Goal: Task Accomplishment & Management: Use online tool/utility

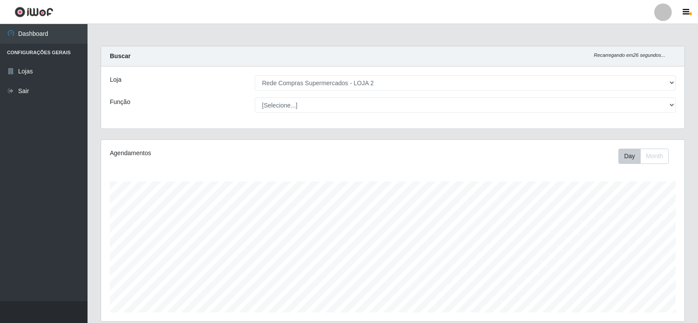
select select "161"
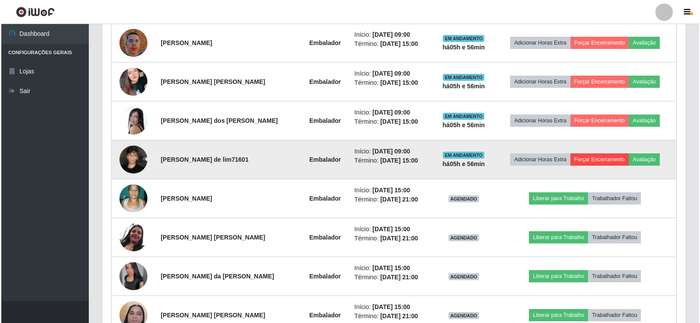
scroll to position [182, 583]
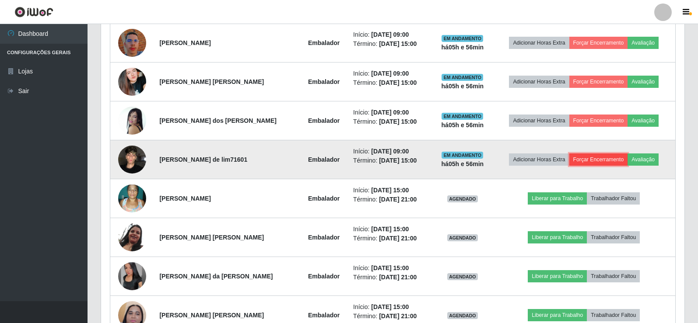
click at [603, 159] on button "Forçar Encerramento" at bounding box center [598, 160] width 59 height 12
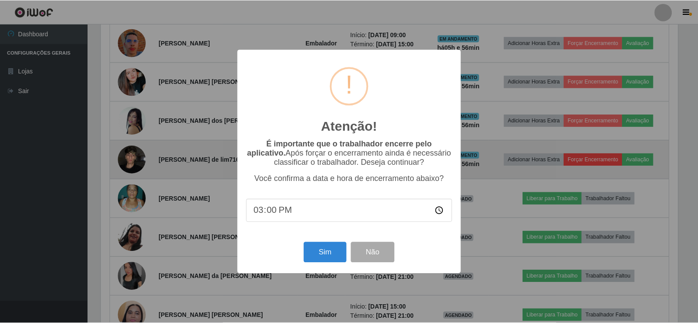
scroll to position [182, 579]
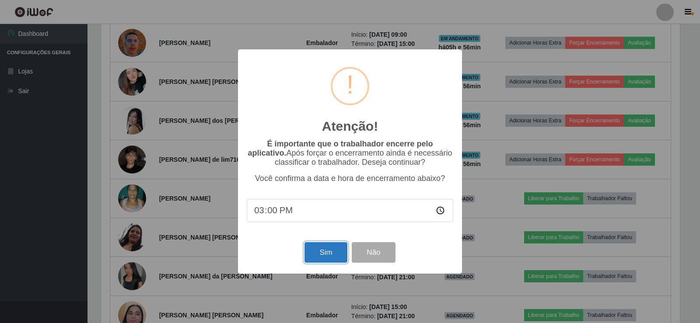
click at [325, 255] on button "Sim" at bounding box center [325, 252] width 42 height 21
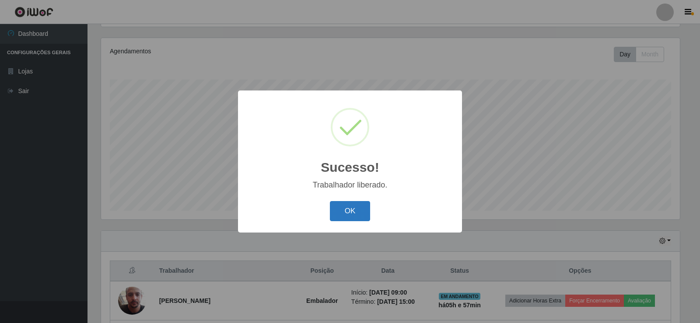
click at [354, 211] on button "OK" at bounding box center [350, 211] width 41 height 21
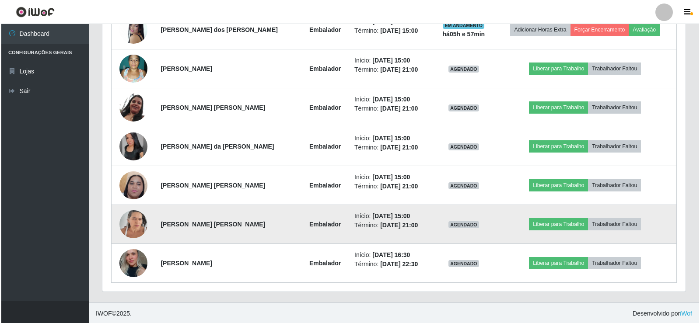
scroll to position [491, 0]
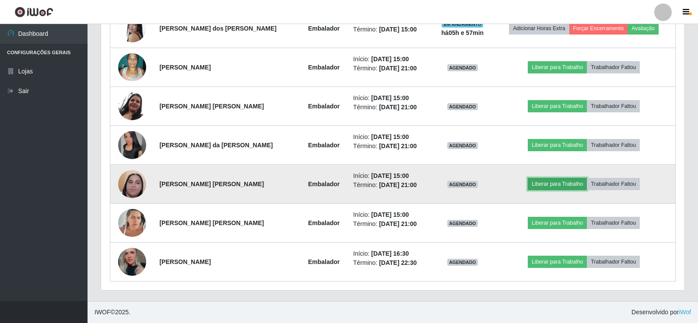
click at [554, 181] on button "Liberar para Trabalho" at bounding box center [557, 184] width 59 height 12
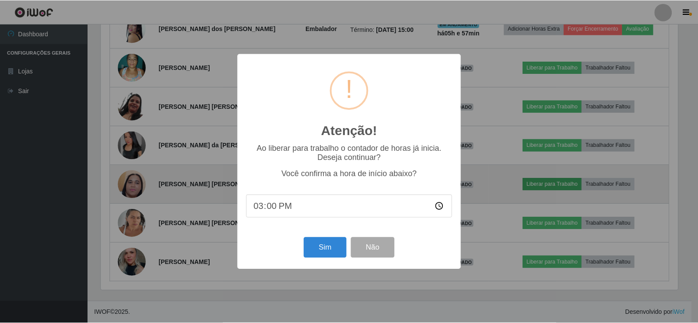
scroll to position [182, 579]
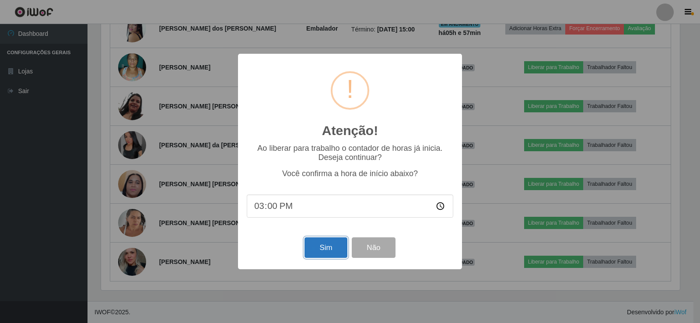
click at [326, 250] on button "Sim" at bounding box center [325, 248] width 42 height 21
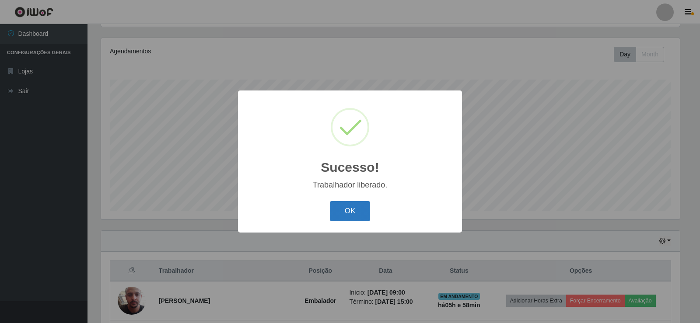
click at [358, 217] on button "OK" at bounding box center [350, 211] width 41 height 21
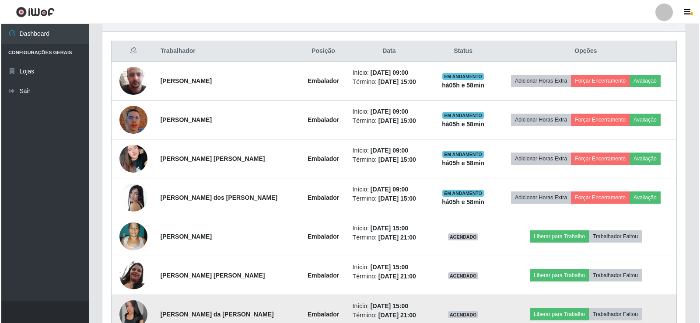
scroll to position [316, 0]
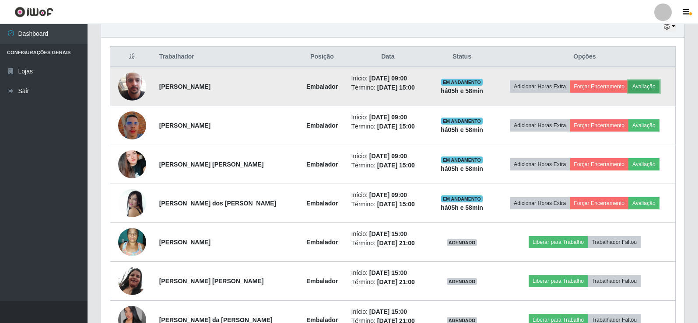
click at [644, 85] on button "Avaliação" at bounding box center [643, 86] width 31 height 12
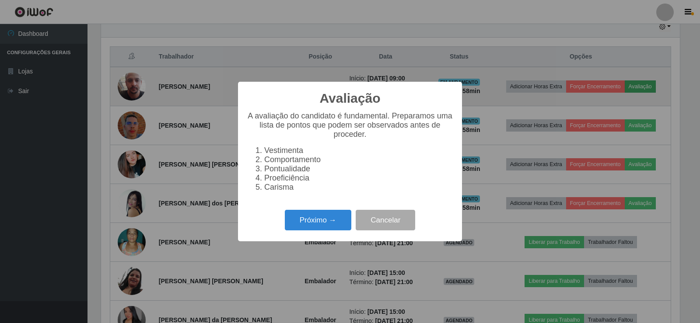
scroll to position [182, 579]
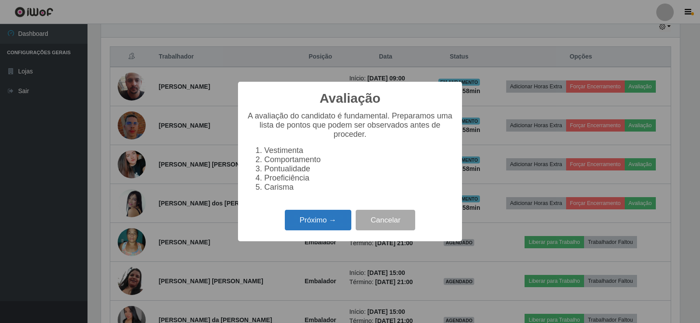
click at [307, 222] on button "Próximo →" at bounding box center [318, 220] width 66 height 21
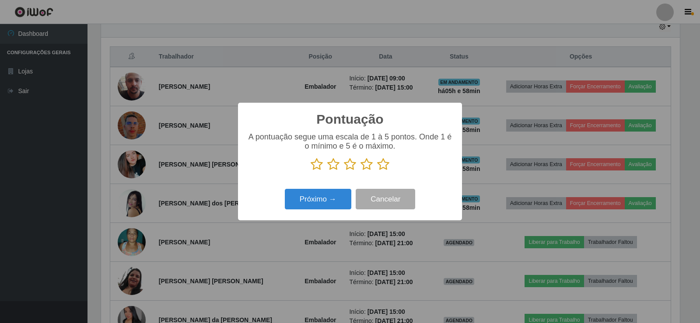
scroll to position [437275, 436878]
click at [379, 164] on icon at bounding box center [383, 164] width 12 height 13
click at [377, 171] on input "radio" at bounding box center [377, 171] width 0 height 0
click at [328, 198] on button "Próximo →" at bounding box center [318, 199] width 66 height 21
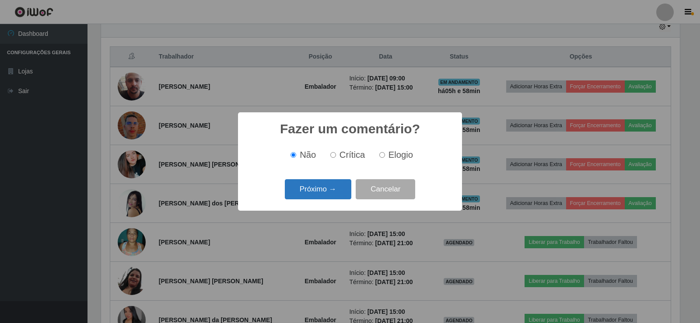
click at [309, 192] on button "Próximo →" at bounding box center [318, 189] width 66 height 21
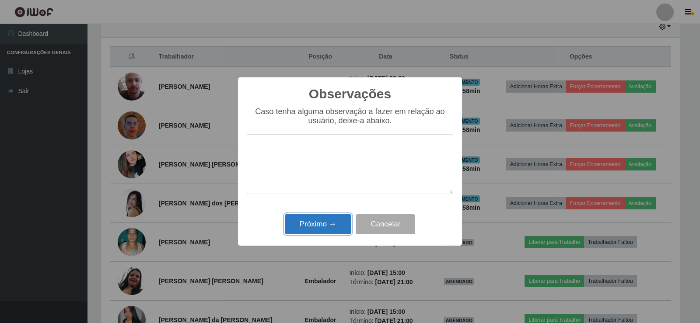
click at [317, 228] on button "Próximo →" at bounding box center [318, 224] width 66 height 21
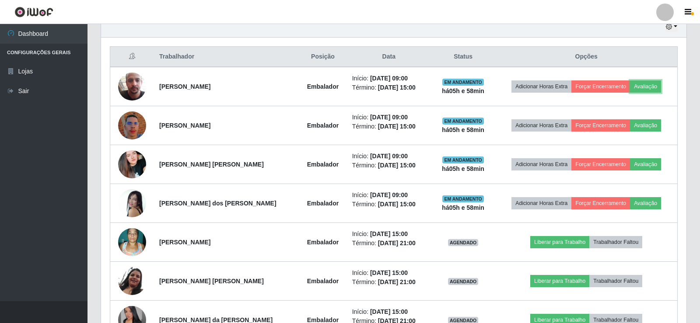
scroll to position [182, 583]
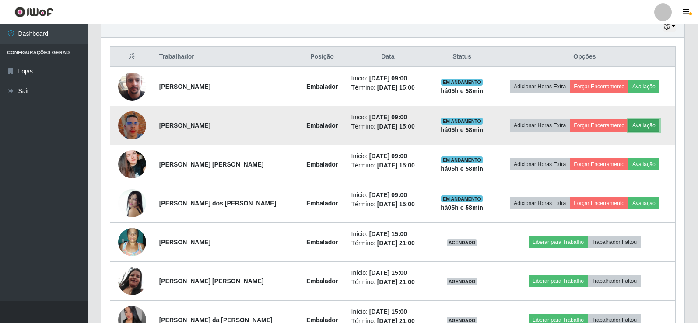
click at [650, 121] on button "Avaliação" at bounding box center [643, 125] width 31 height 12
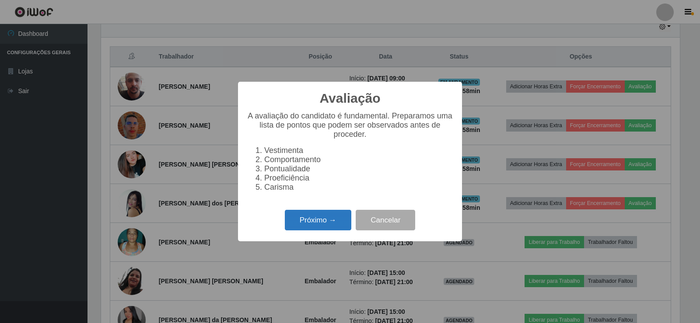
click at [334, 226] on button "Próximo →" at bounding box center [318, 220] width 66 height 21
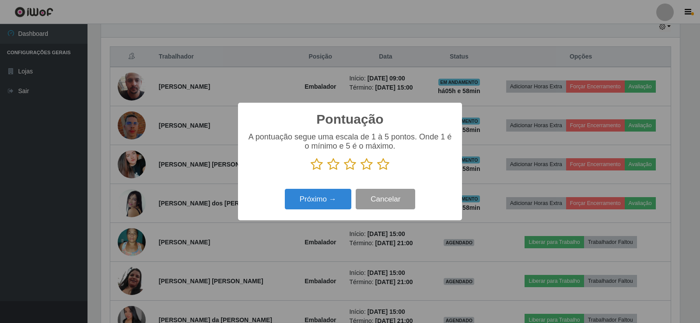
scroll to position [437275, 436878]
click at [383, 169] on icon at bounding box center [383, 164] width 12 height 13
click at [377, 171] on input "radio" at bounding box center [377, 171] width 0 height 0
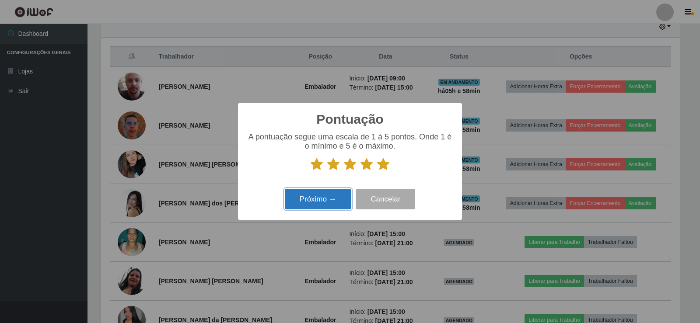
click at [326, 202] on button "Próximo →" at bounding box center [318, 199] width 66 height 21
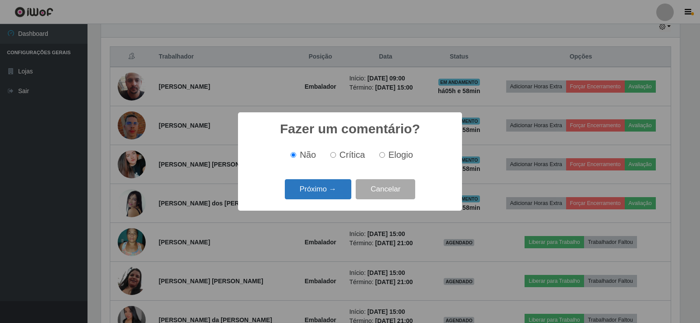
click at [325, 191] on button "Próximo →" at bounding box center [318, 189] width 66 height 21
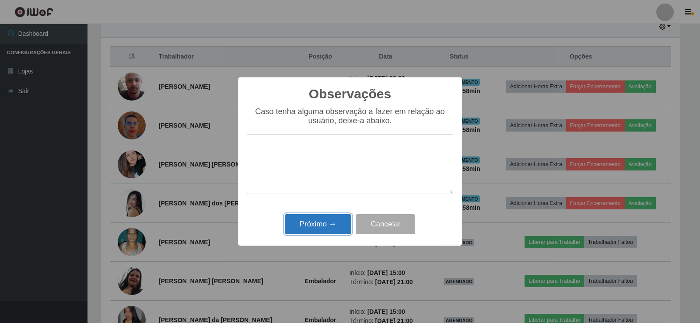
click at [320, 220] on button "Próximo →" at bounding box center [318, 224] width 66 height 21
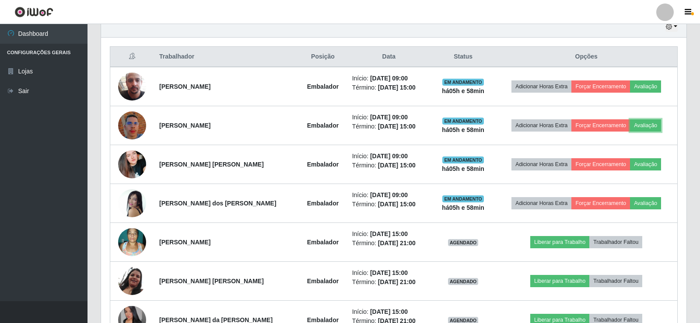
scroll to position [182, 583]
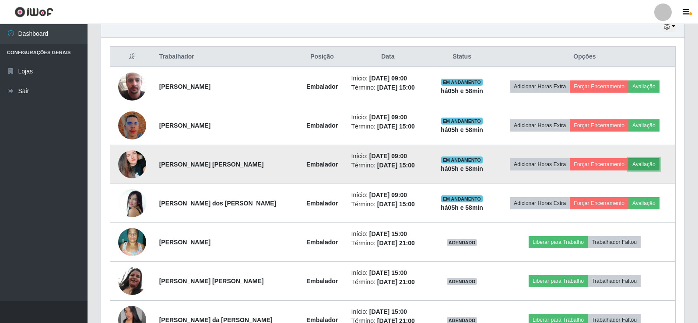
click at [643, 162] on button "Avaliação" at bounding box center [643, 164] width 31 height 12
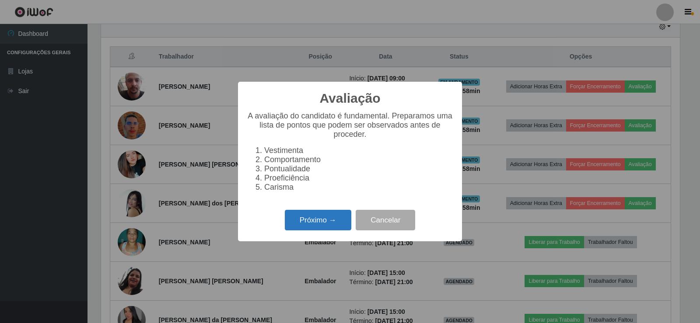
click at [336, 220] on button "Próximo →" at bounding box center [318, 220] width 66 height 21
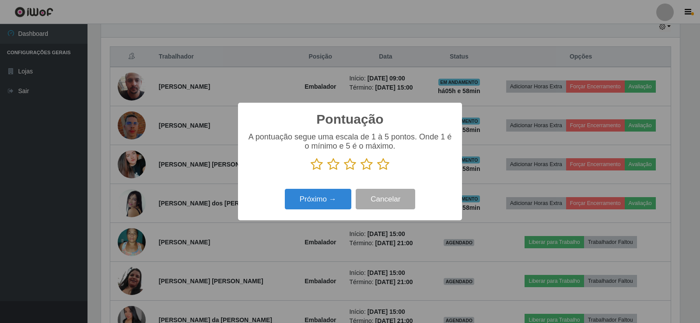
click at [381, 164] on icon at bounding box center [383, 164] width 12 height 13
click at [377, 171] on input "radio" at bounding box center [377, 171] width 0 height 0
click at [321, 190] on div "Próximo → Cancelar" at bounding box center [350, 199] width 206 height 25
click at [321, 201] on button "Próximo →" at bounding box center [318, 199] width 66 height 21
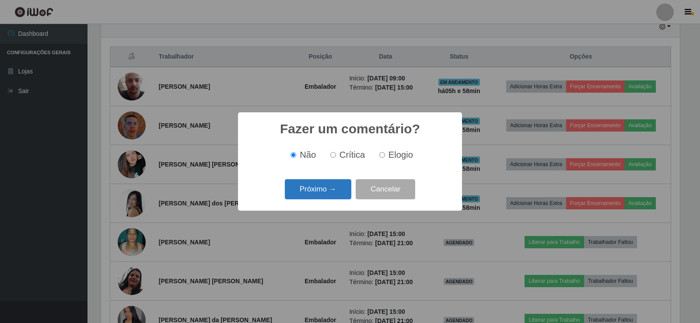
click at [316, 184] on button "Próximo →" at bounding box center [318, 189] width 66 height 21
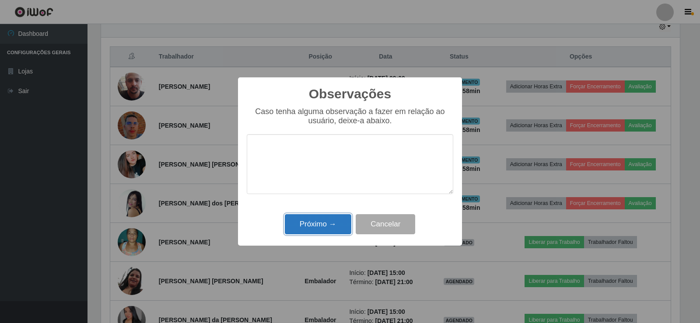
click at [318, 225] on button "Próximo →" at bounding box center [318, 224] width 66 height 21
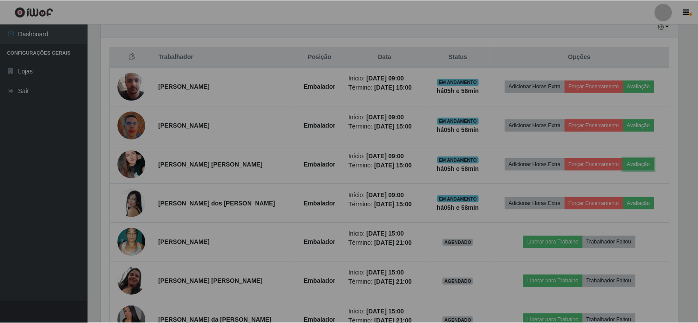
scroll to position [0, 0]
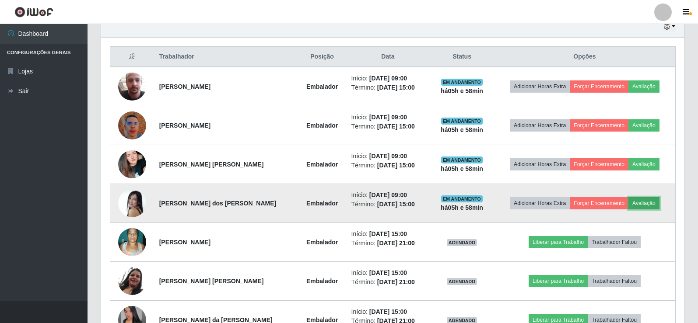
click at [647, 199] on button "Avaliação" at bounding box center [643, 203] width 31 height 12
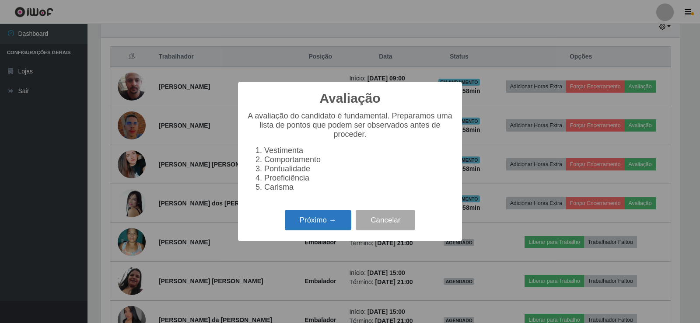
click at [327, 231] on button "Próximo →" at bounding box center [318, 220] width 66 height 21
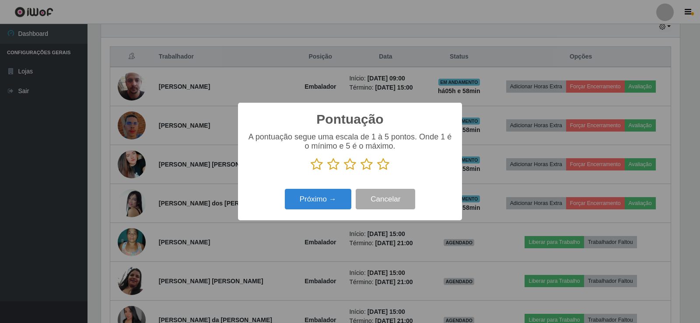
click at [379, 164] on icon at bounding box center [383, 164] width 12 height 13
click at [377, 171] on input "radio" at bounding box center [377, 171] width 0 height 0
click at [316, 203] on button "Próximo →" at bounding box center [318, 199] width 66 height 21
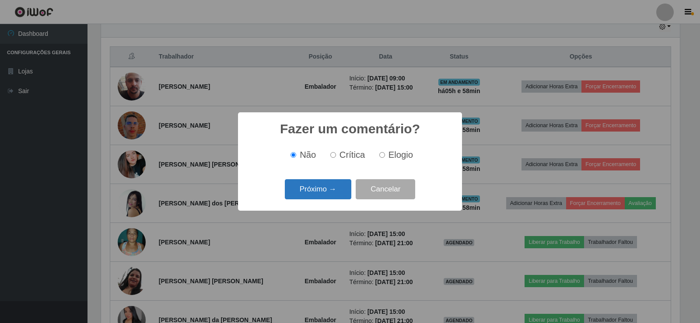
click at [343, 186] on button "Próximo →" at bounding box center [318, 189] width 66 height 21
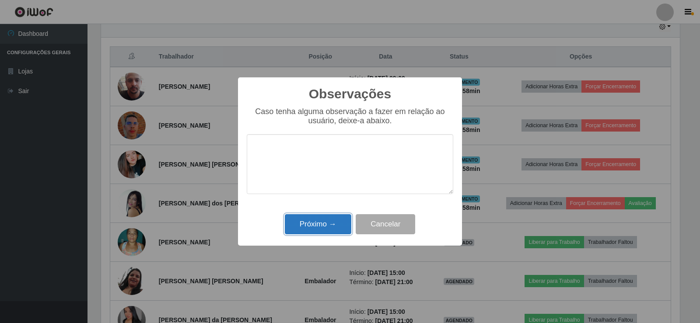
click at [321, 220] on button "Próximo →" at bounding box center [318, 224] width 66 height 21
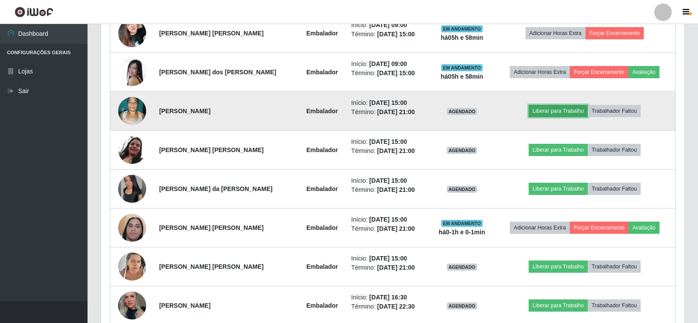
click at [558, 106] on button "Liberar para Trabalho" at bounding box center [557, 111] width 59 height 12
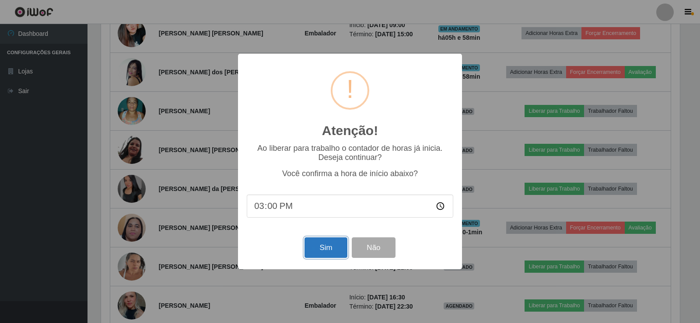
click at [324, 248] on button "Sim" at bounding box center [325, 248] width 42 height 21
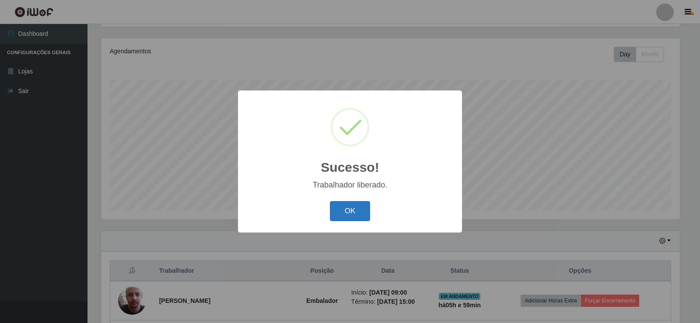
click at [342, 208] on button "OK" at bounding box center [350, 211] width 41 height 21
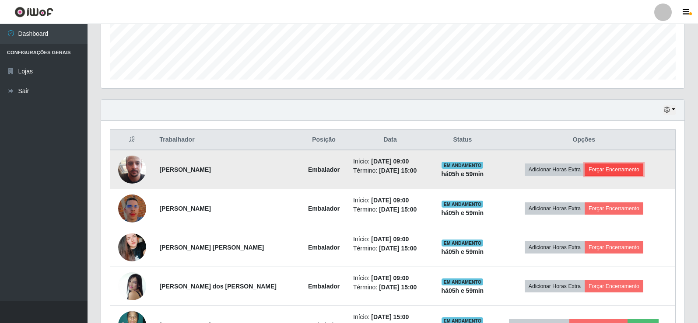
click at [617, 170] on button "Forçar Encerramento" at bounding box center [613, 170] width 59 height 12
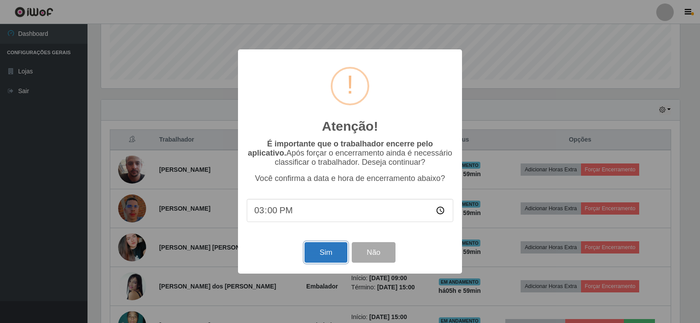
click at [317, 253] on button "Sim" at bounding box center [325, 252] width 42 height 21
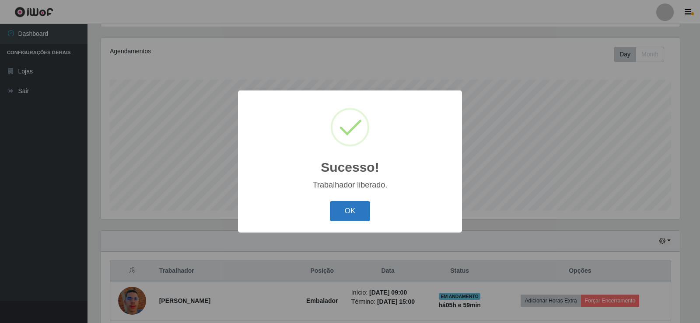
click at [353, 209] on button "OK" at bounding box center [350, 211] width 41 height 21
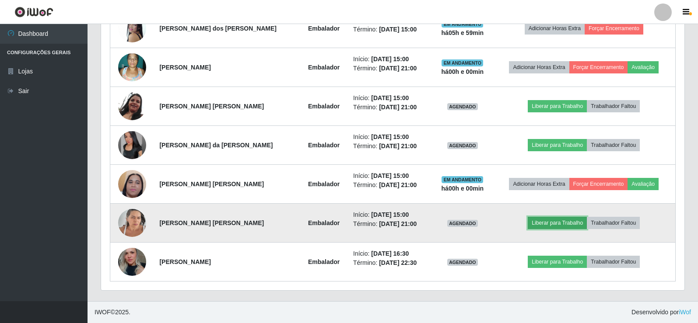
click at [554, 223] on button "Liberar para Trabalho" at bounding box center [557, 223] width 59 height 12
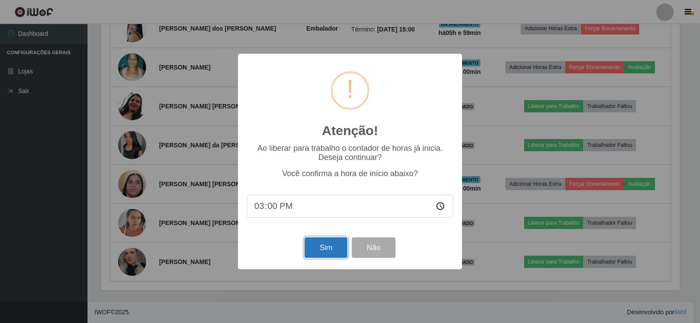
click at [332, 244] on button "Sim" at bounding box center [325, 248] width 42 height 21
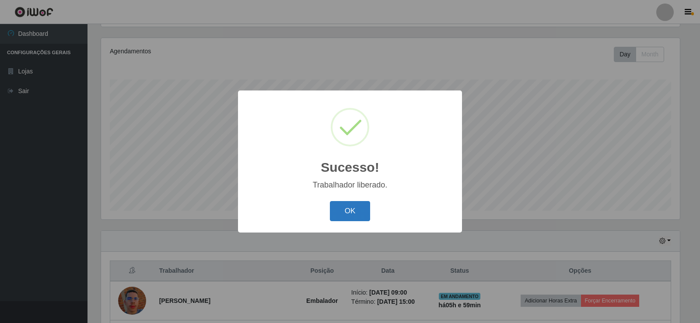
click at [342, 208] on button "OK" at bounding box center [350, 211] width 41 height 21
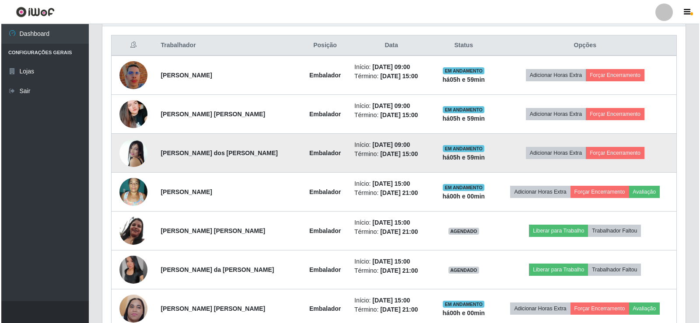
scroll to position [321, 0]
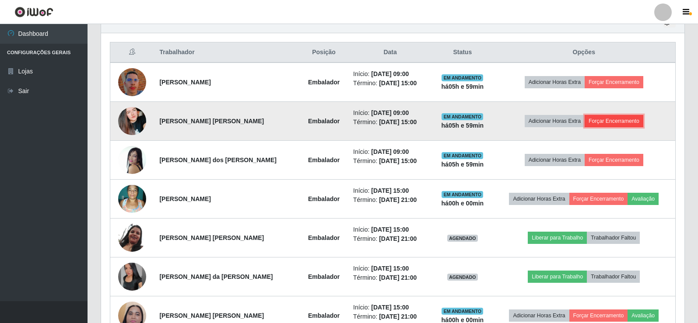
click at [606, 122] on button "Forçar Encerramento" at bounding box center [613, 121] width 59 height 12
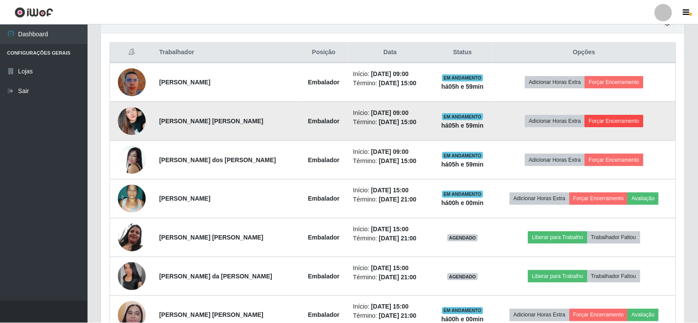
scroll to position [182, 579]
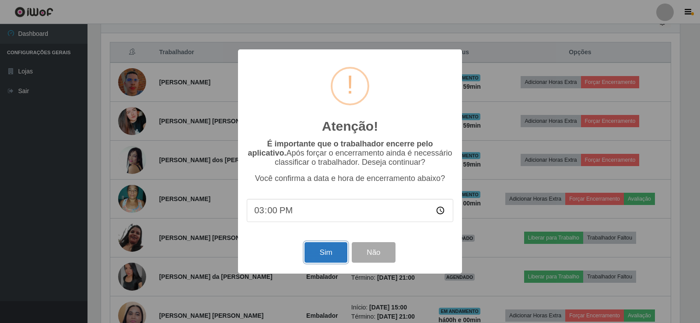
click at [332, 254] on button "Sim" at bounding box center [325, 252] width 42 height 21
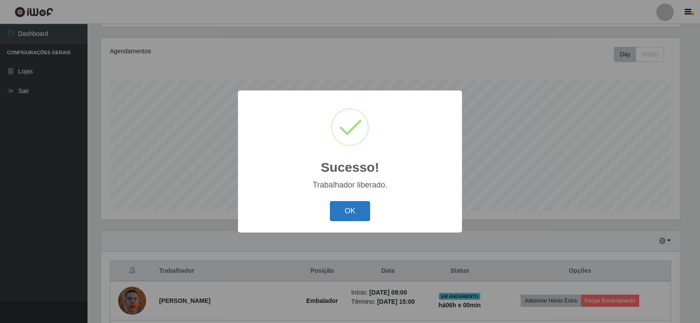
click at [361, 209] on button "OK" at bounding box center [350, 211] width 41 height 21
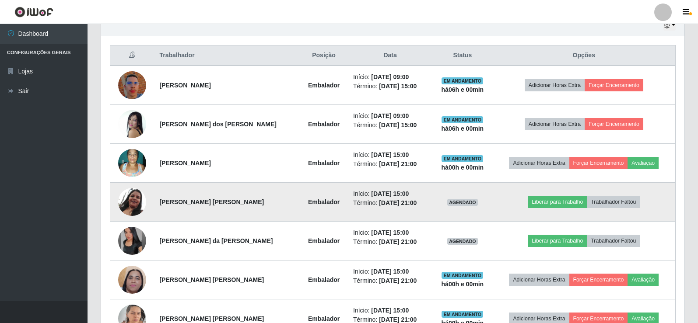
scroll to position [321, 0]
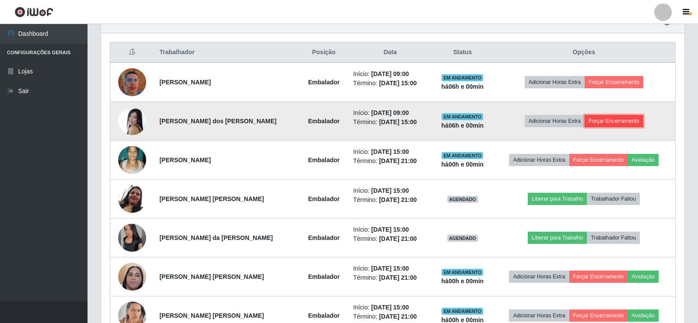
click at [618, 119] on button "Forçar Encerramento" at bounding box center [613, 121] width 59 height 12
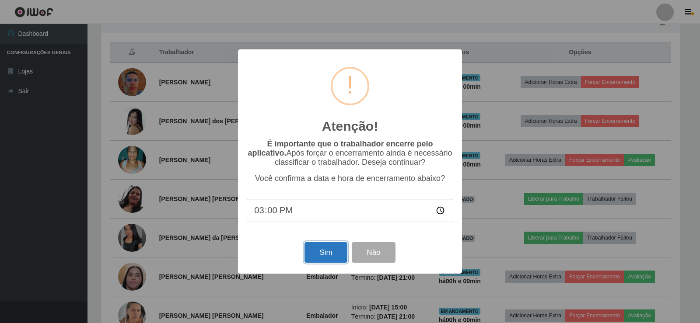
click at [337, 253] on button "Sim" at bounding box center [325, 252] width 42 height 21
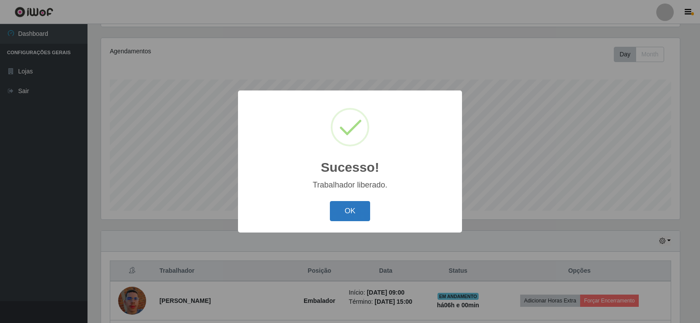
click at [350, 205] on button "OK" at bounding box center [350, 211] width 41 height 21
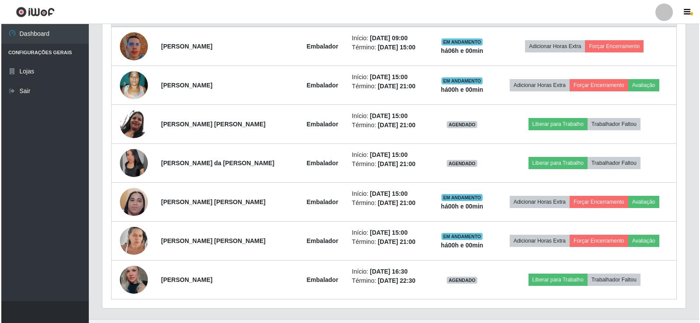
scroll to position [364, 0]
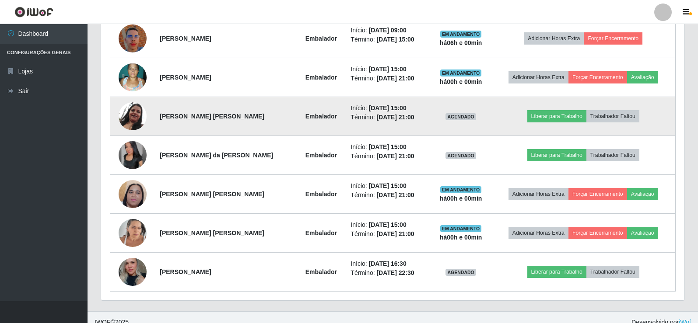
click at [132, 116] on img at bounding box center [133, 116] width 28 height 28
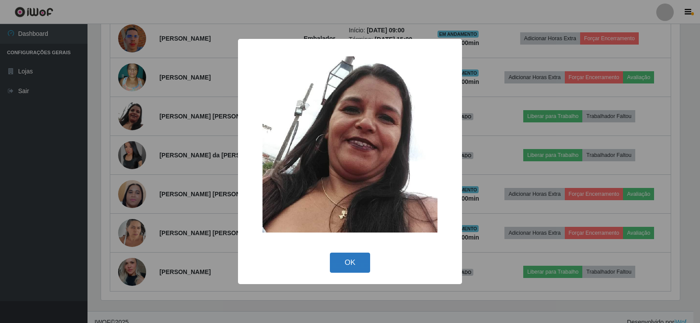
click at [351, 261] on button "OK" at bounding box center [350, 263] width 41 height 21
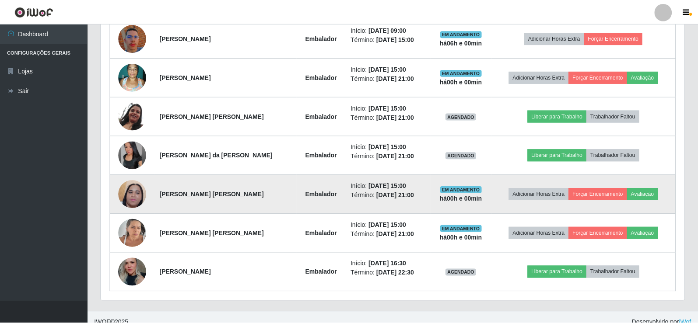
scroll to position [182, 583]
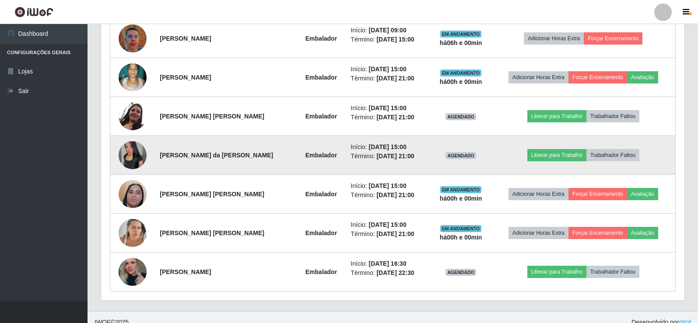
click at [129, 150] on img at bounding box center [133, 155] width 28 height 28
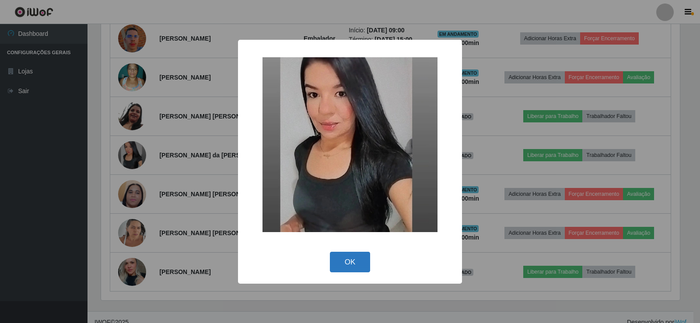
click at [349, 261] on button "OK" at bounding box center [350, 262] width 41 height 21
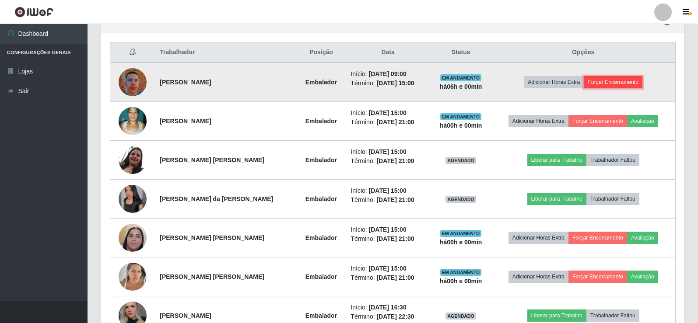
click at [612, 79] on button "Forçar Encerramento" at bounding box center [613, 82] width 59 height 12
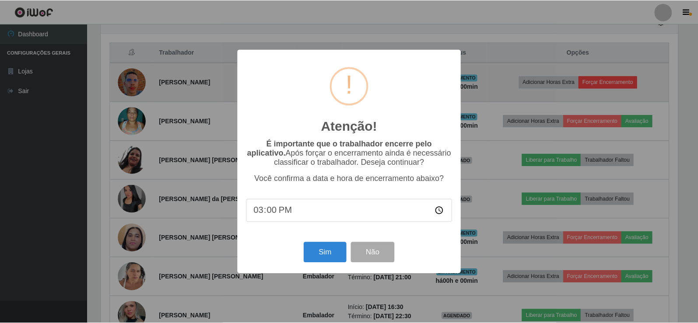
scroll to position [182, 579]
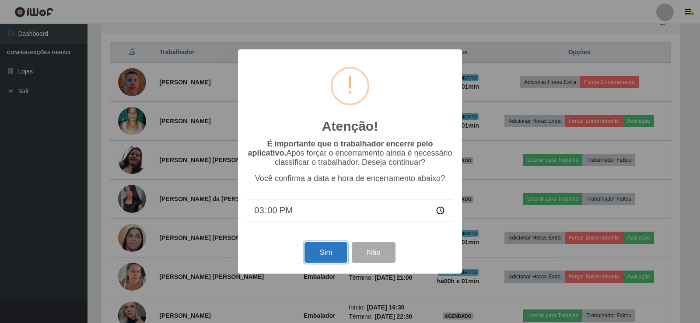
click at [328, 247] on button "Sim" at bounding box center [325, 252] width 42 height 21
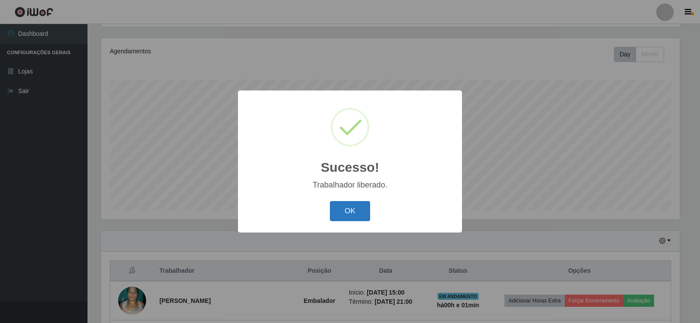
click at [336, 206] on button "OK" at bounding box center [350, 211] width 41 height 21
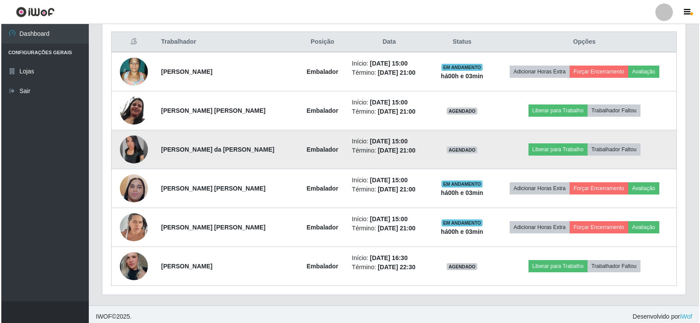
scroll to position [336, 0]
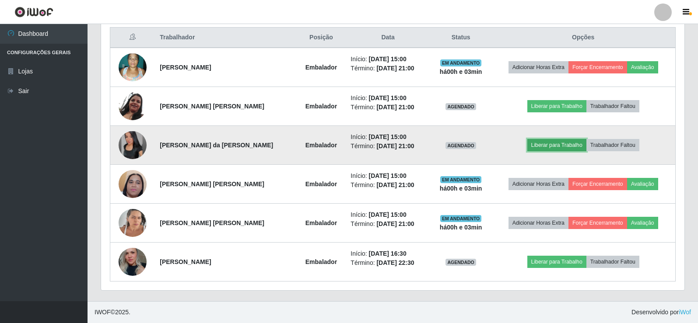
click at [554, 140] on button "Liberar para Trabalho" at bounding box center [556, 145] width 59 height 12
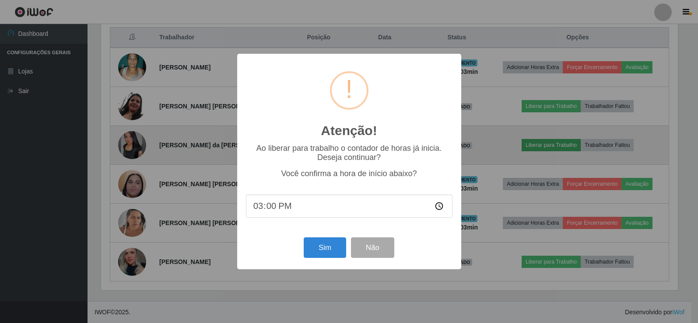
scroll to position [182, 579]
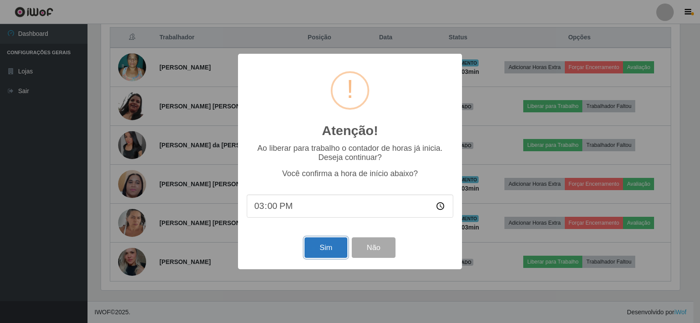
click at [322, 241] on button "Sim" at bounding box center [325, 248] width 42 height 21
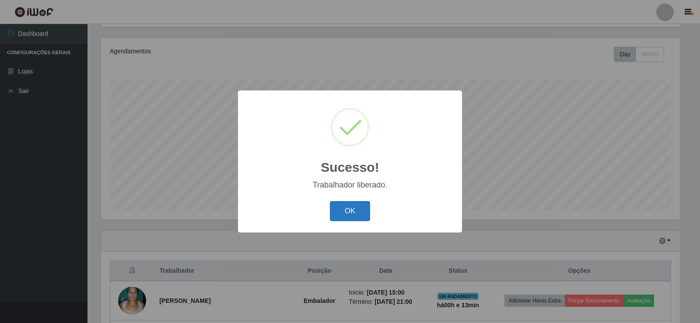
click at [359, 213] on button "OK" at bounding box center [350, 211] width 41 height 21
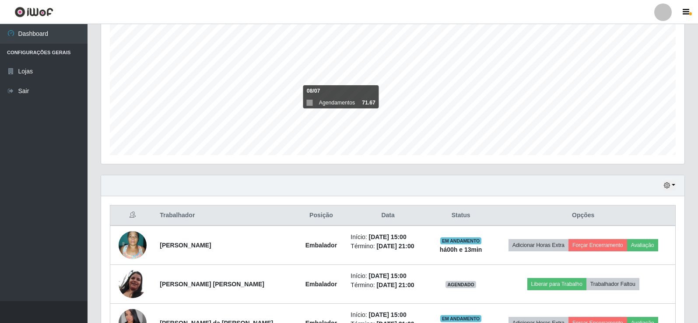
scroll to position [321, 0]
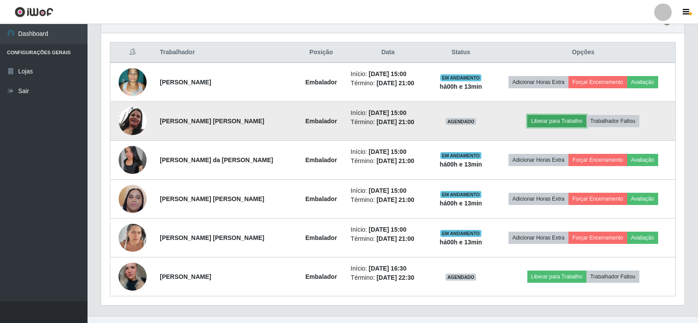
click at [562, 117] on button "Liberar para Trabalho" at bounding box center [556, 121] width 59 height 12
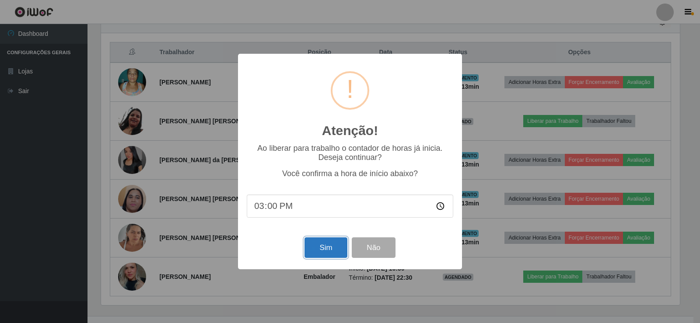
click at [322, 243] on button "Sim" at bounding box center [325, 248] width 42 height 21
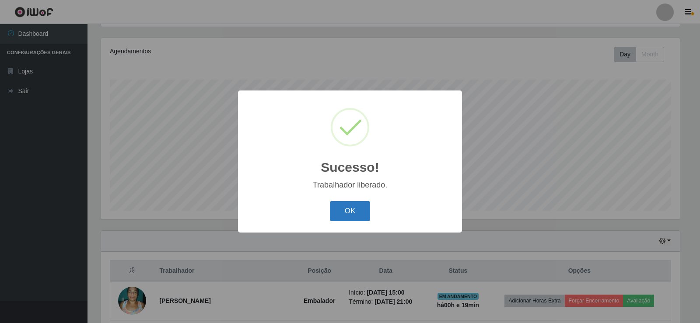
click at [349, 219] on button "OK" at bounding box center [350, 211] width 41 height 21
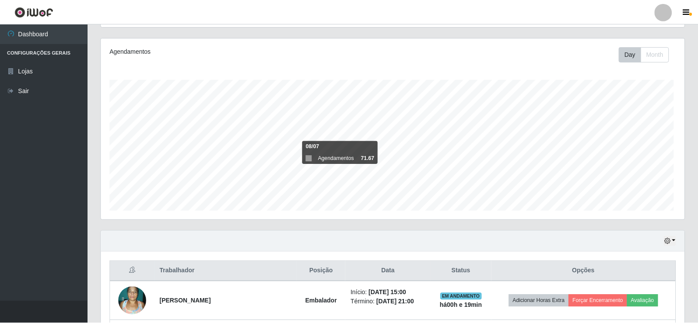
scroll to position [182, 583]
